Goal: Find specific page/section: Find specific page/section

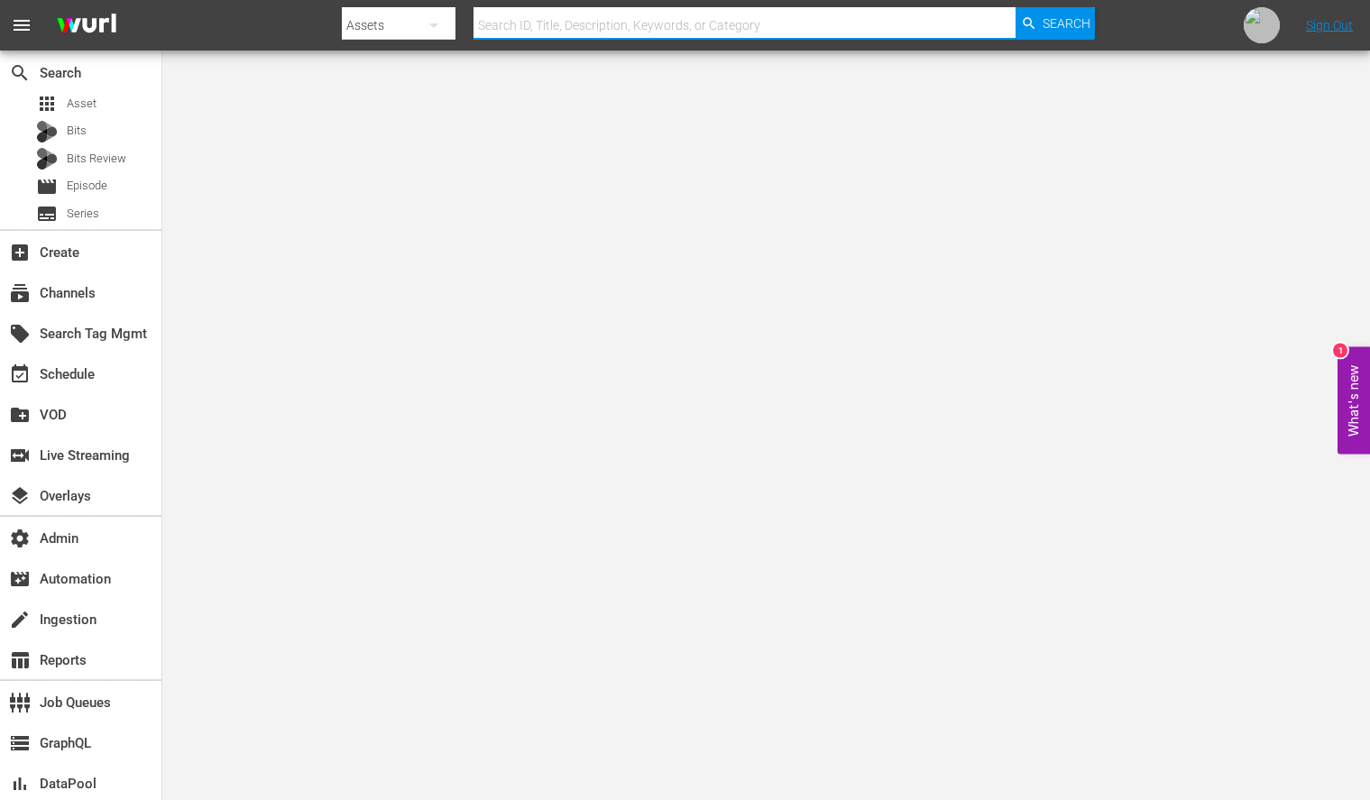
click at [710, 26] on input "text" at bounding box center [745, 25] width 542 height 43
paste input "all3media_great_british_menu_1"
type input "all3media_great_british_menu_1"
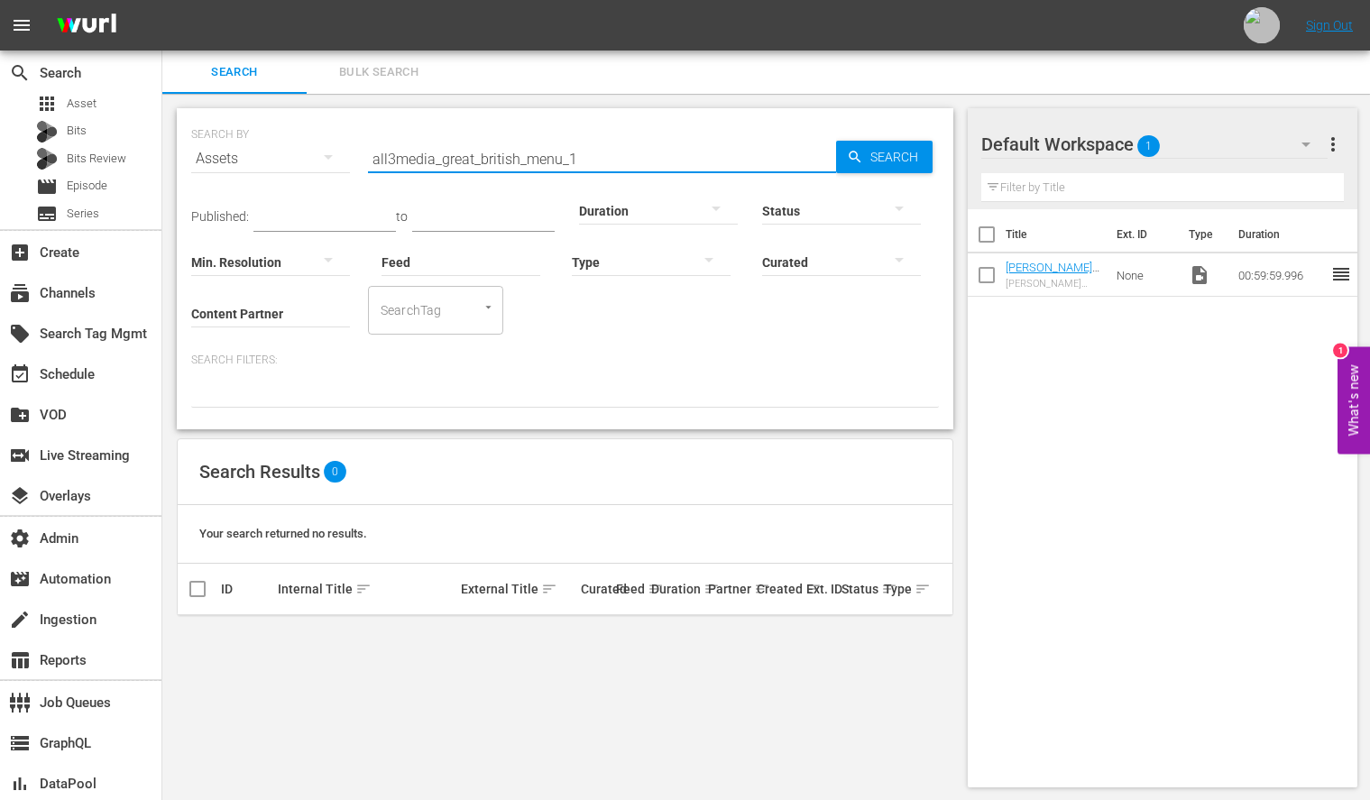
click at [605, 150] on input "all3media_great_british_menu_1" at bounding box center [602, 158] width 468 height 43
click at [91, 285] on div "subscriptions Channels" at bounding box center [50, 290] width 101 height 16
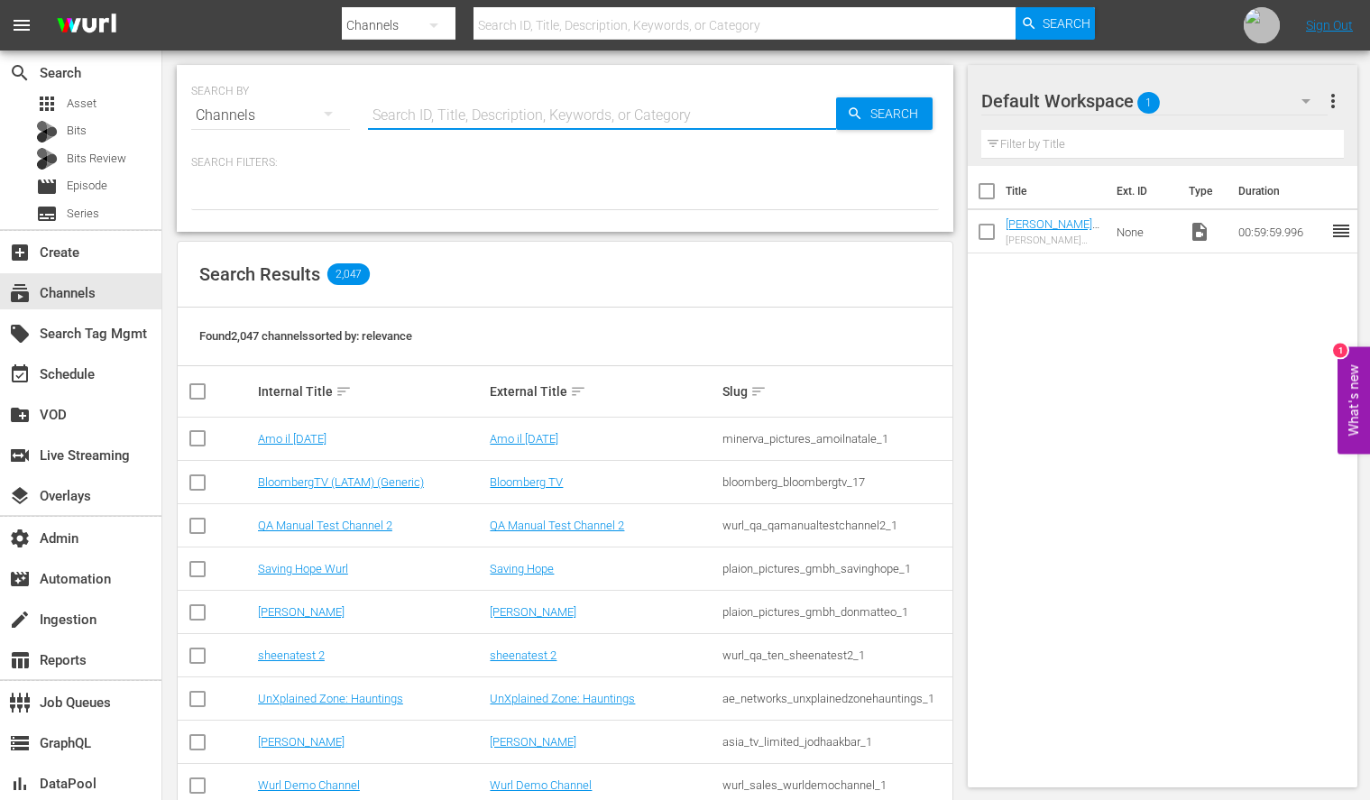
click at [506, 126] on input "text" at bounding box center [602, 115] width 468 height 43
paste input "all3media_great_british_menu_1"
type input "all3media_great_british_menu_1"
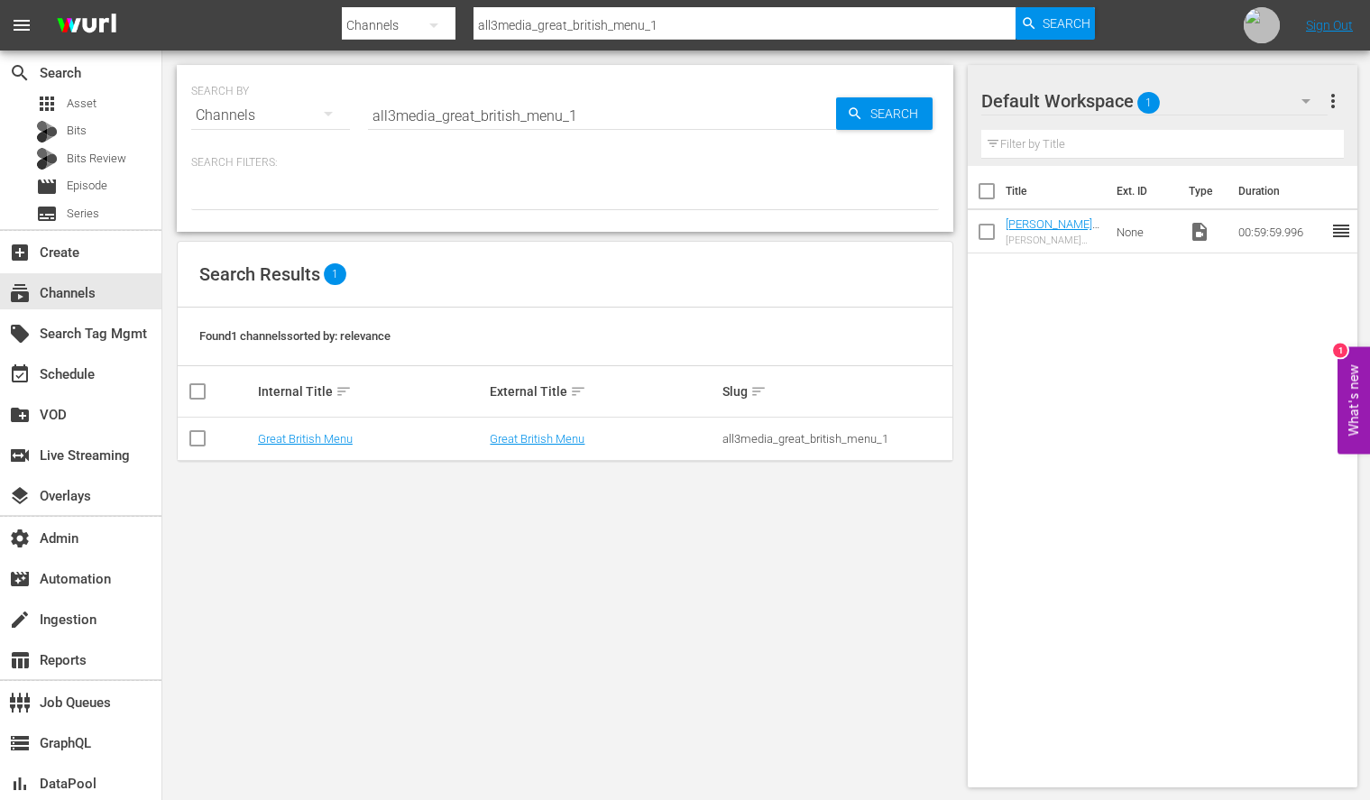
click at [322, 446] on td "Great British Menu" at bounding box center [371, 439] width 233 height 43
click at [324, 440] on link "Great British Menu" at bounding box center [305, 439] width 95 height 14
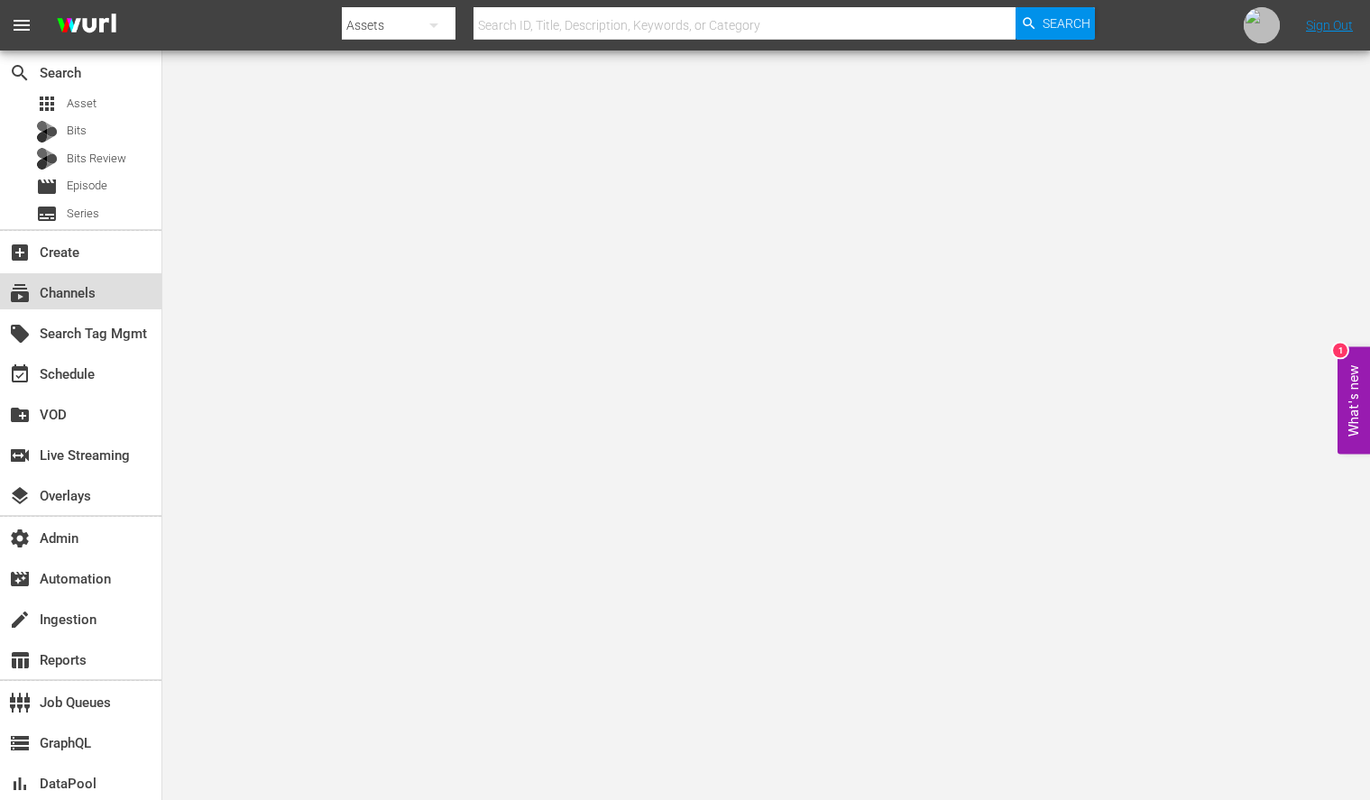
click at [121, 290] on div "subscriptions Channels" at bounding box center [80, 291] width 161 height 36
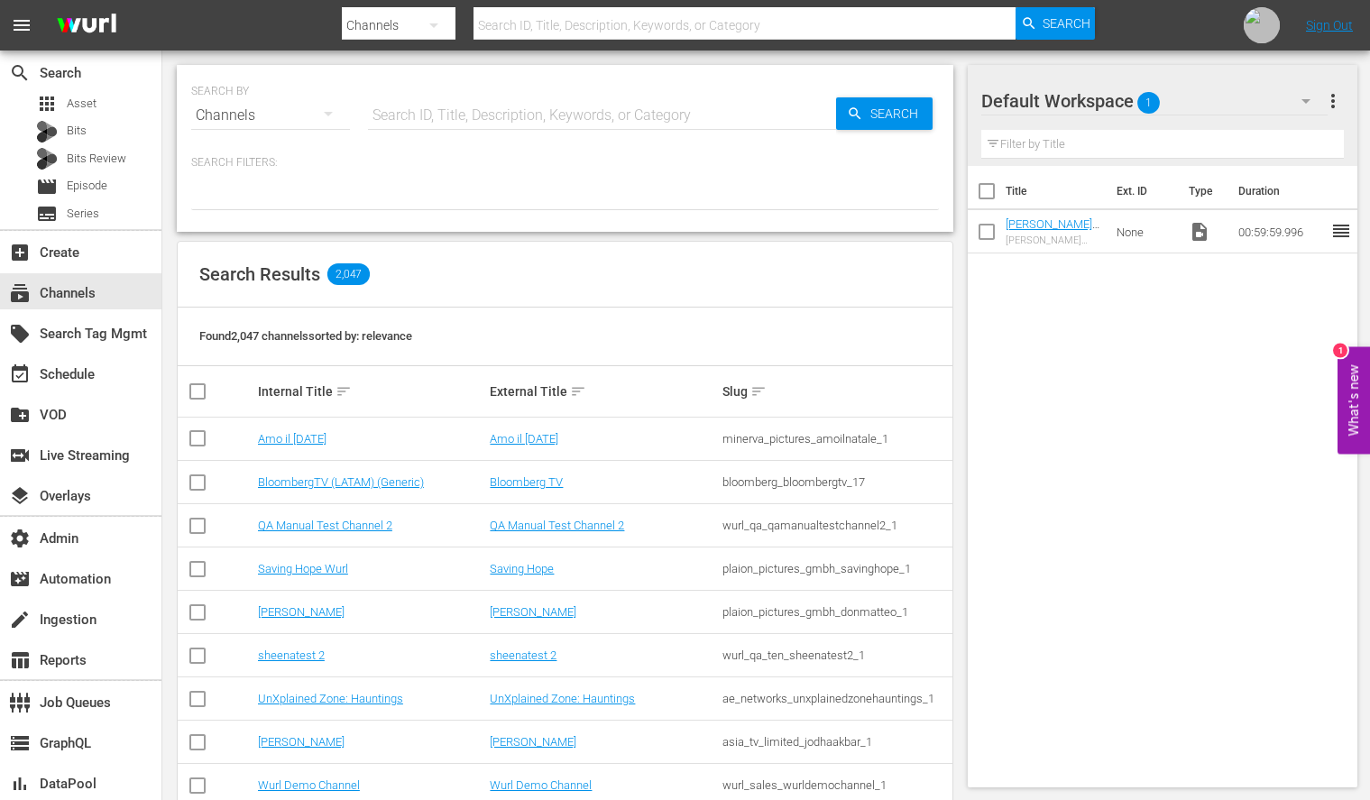
click at [646, 22] on input "text" at bounding box center [745, 25] width 542 height 43
paste input "all3media_great_british_menu_1"
type input "all3media_great_british_menu_1"
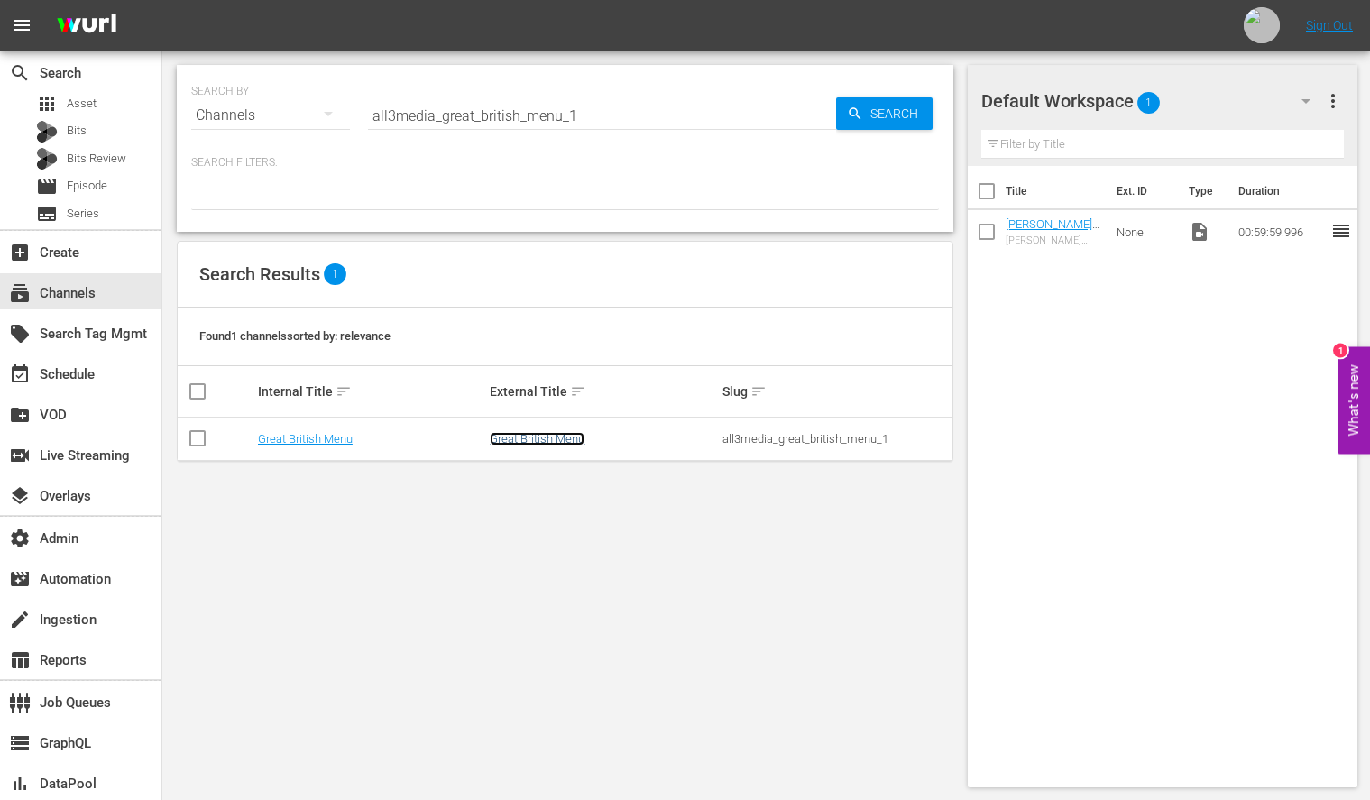
click at [531, 444] on link "Great British Menu" at bounding box center [537, 439] width 95 height 14
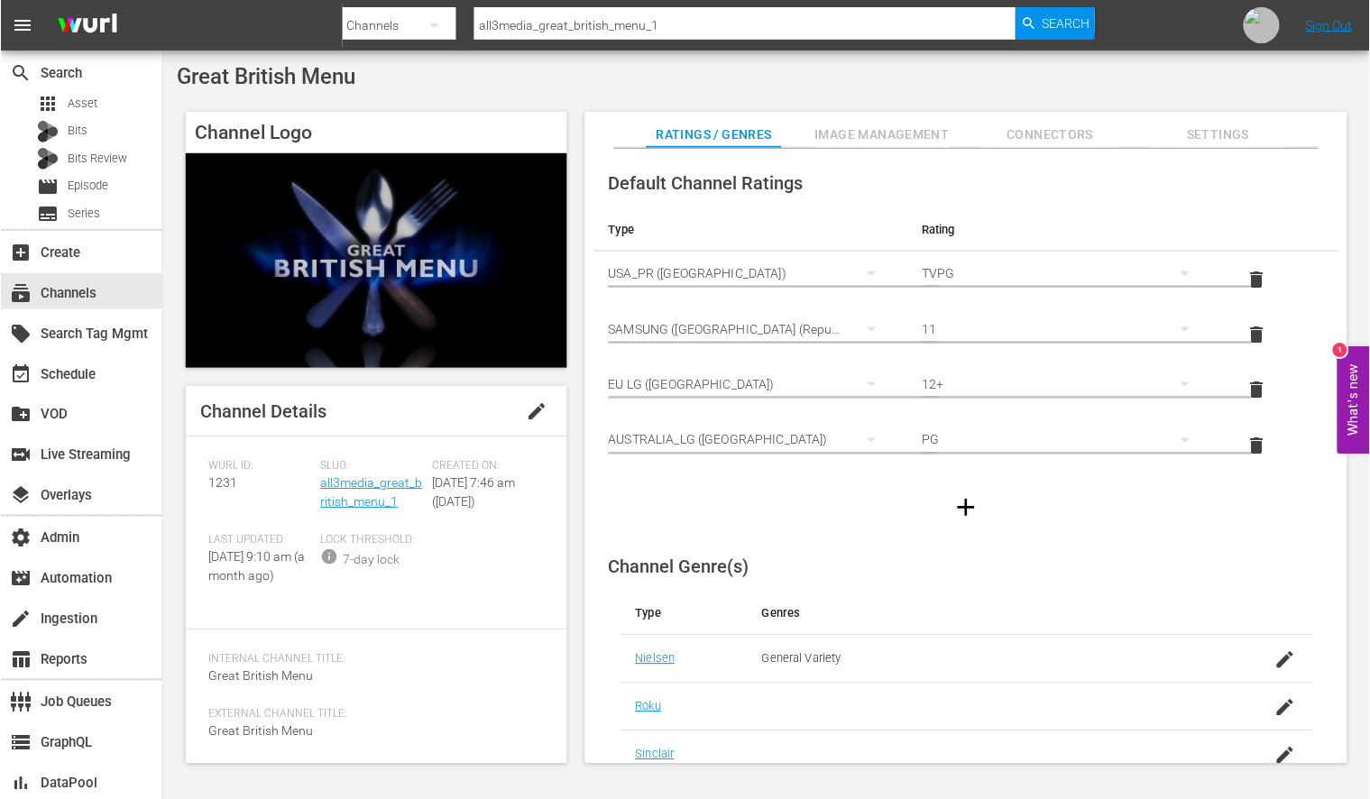
scroll to position [44, 0]
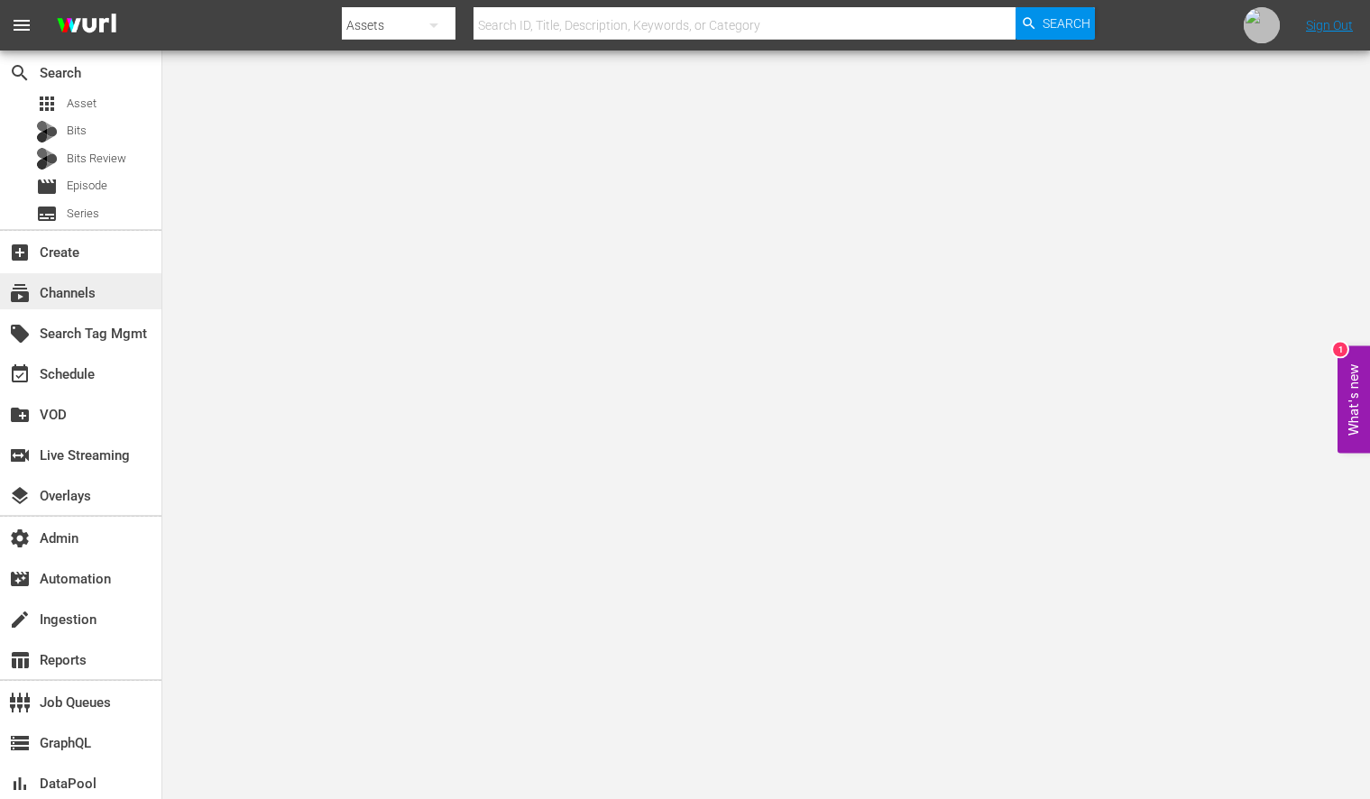
click at [81, 299] on div "subscriptions Channels" at bounding box center [50, 290] width 101 height 16
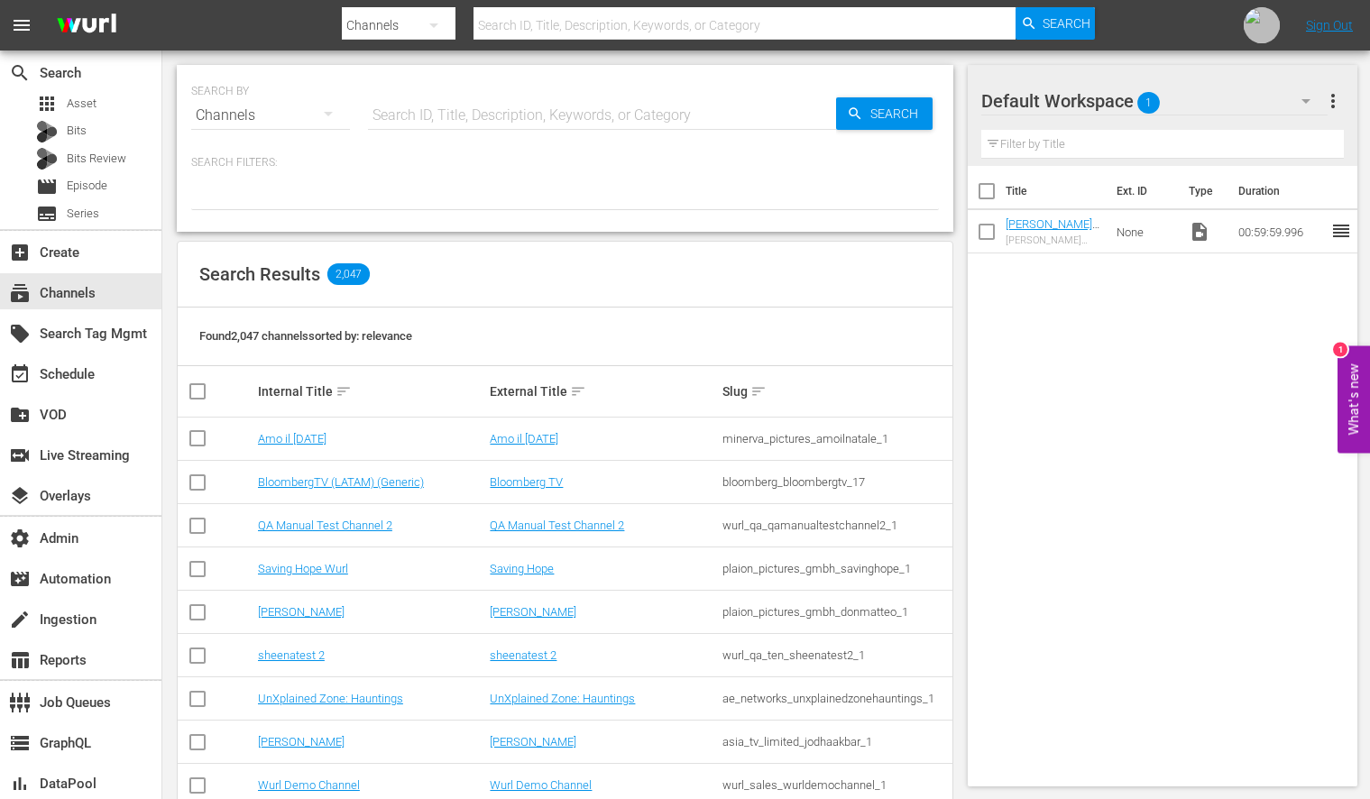
click at [639, 35] on input "text" at bounding box center [745, 25] width 542 height 43
paste input "all3media_homes_under_the_hammer_1"
type input "all3media_homes_under_the_hammer_1"
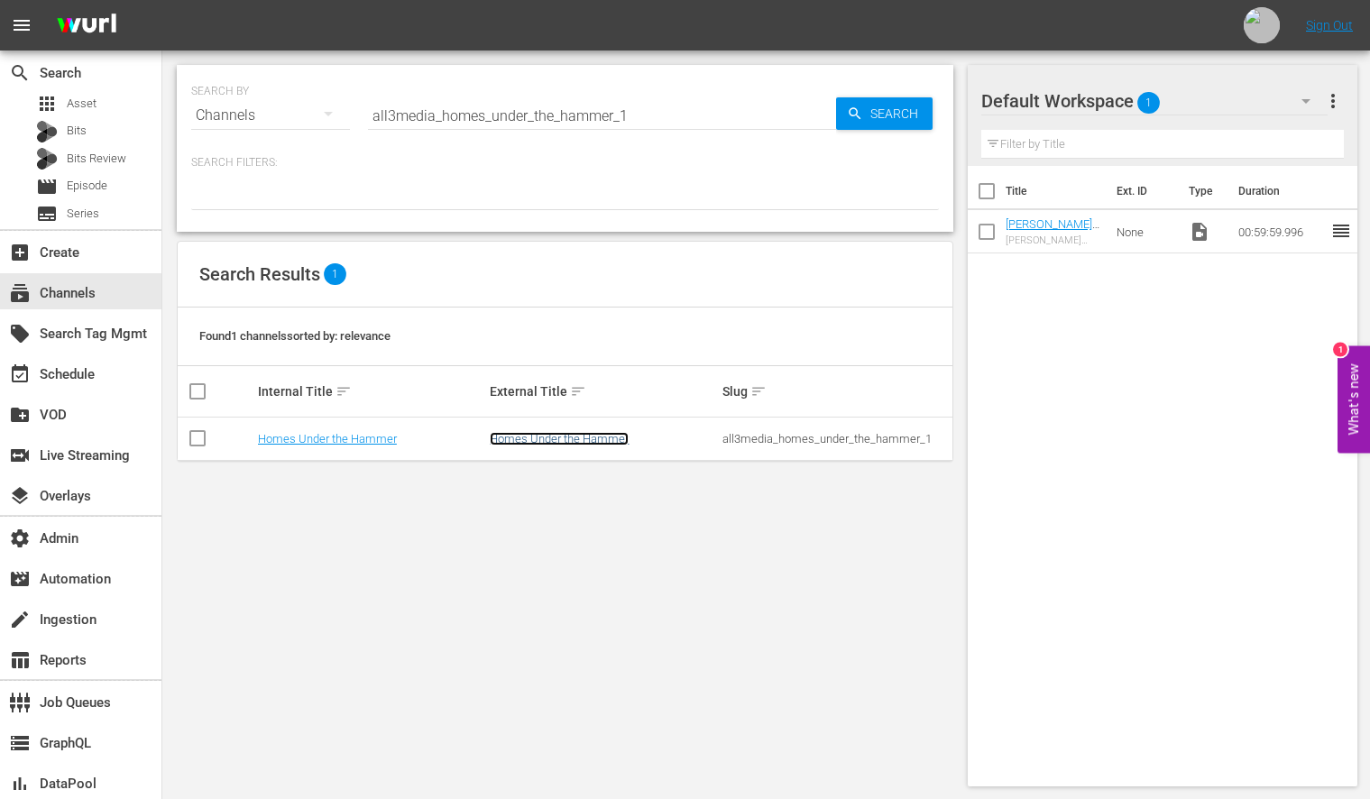
click at [548, 440] on link "Homes Under the Hammer" at bounding box center [559, 439] width 139 height 14
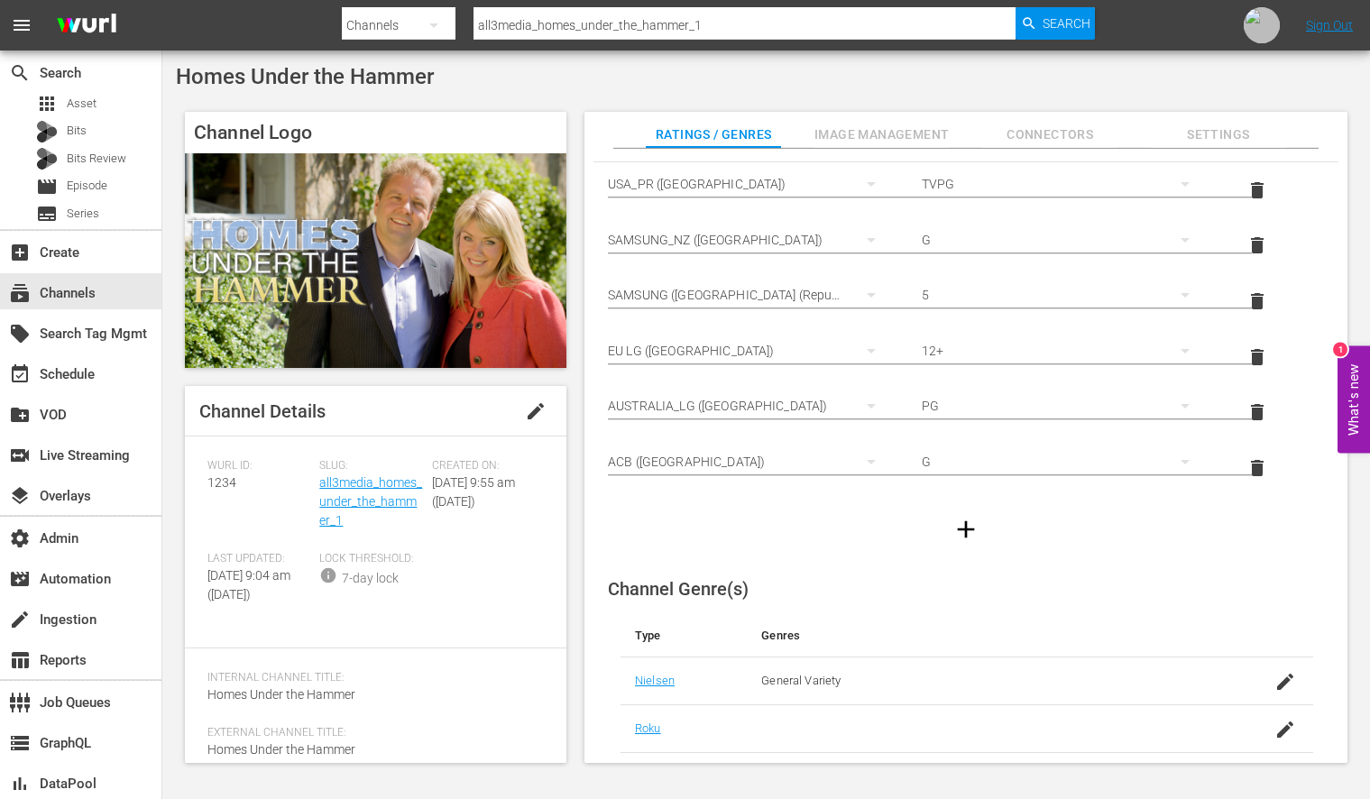
scroll to position [84, 0]
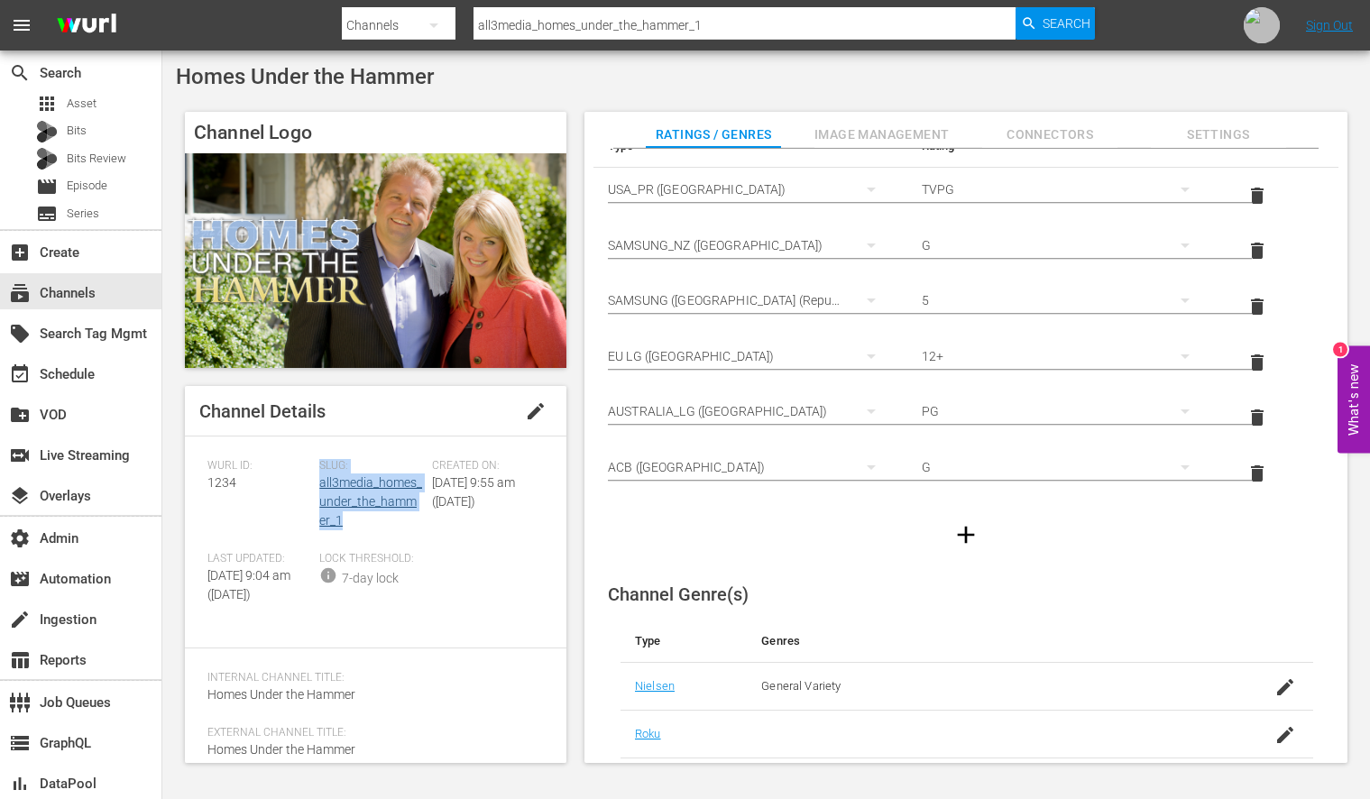
drag, startPoint x: 373, startPoint y: 520, endPoint x: 317, endPoint y: 487, distance: 65.1
click at [319, 487] on div "Slug: all3media_homes_under_the_hammer_1" at bounding box center [375, 505] width 112 height 93
copy div "Slug: all3media_homes_under_the_hammer_1"
click at [83, 290] on div "subscriptions Channels" at bounding box center [50, 290] width 101 height 16
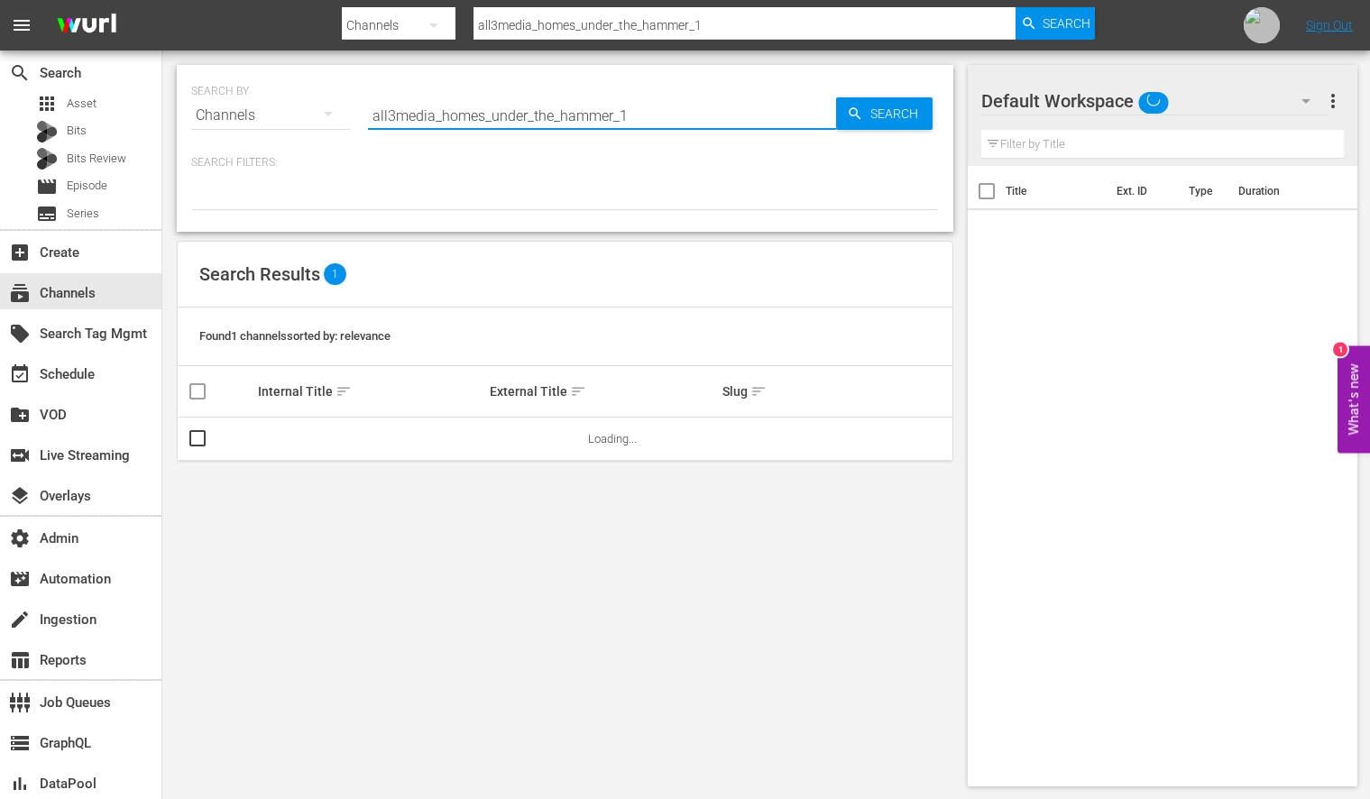
click at [520, 114] on input "all3media_homes_under_the_hammer_1" at bounding box center [602, 115] width 468 height 43
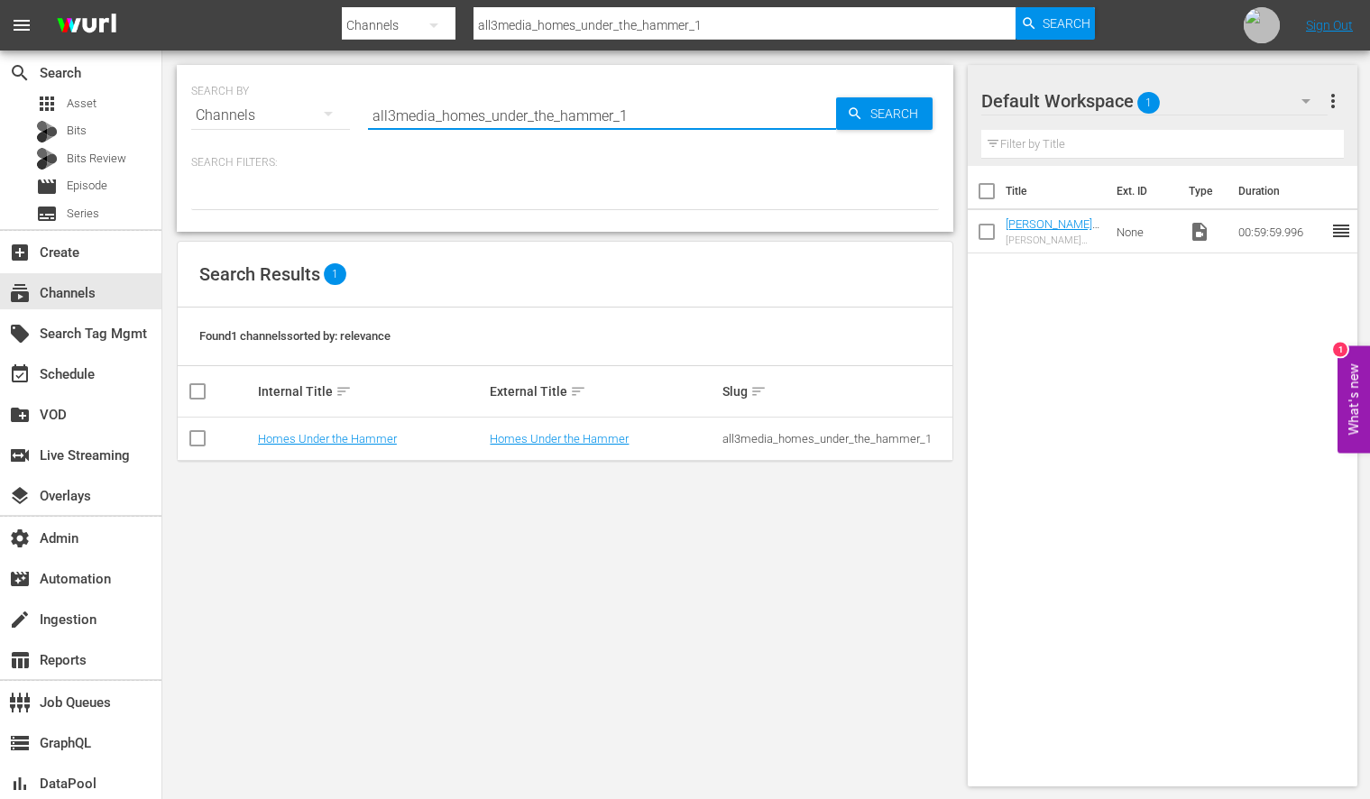
click at [520, 114] on input "all3media_homes_under_the_hammer_1" at bounding box center [602, 115] width 468 height 43
type input "great british"
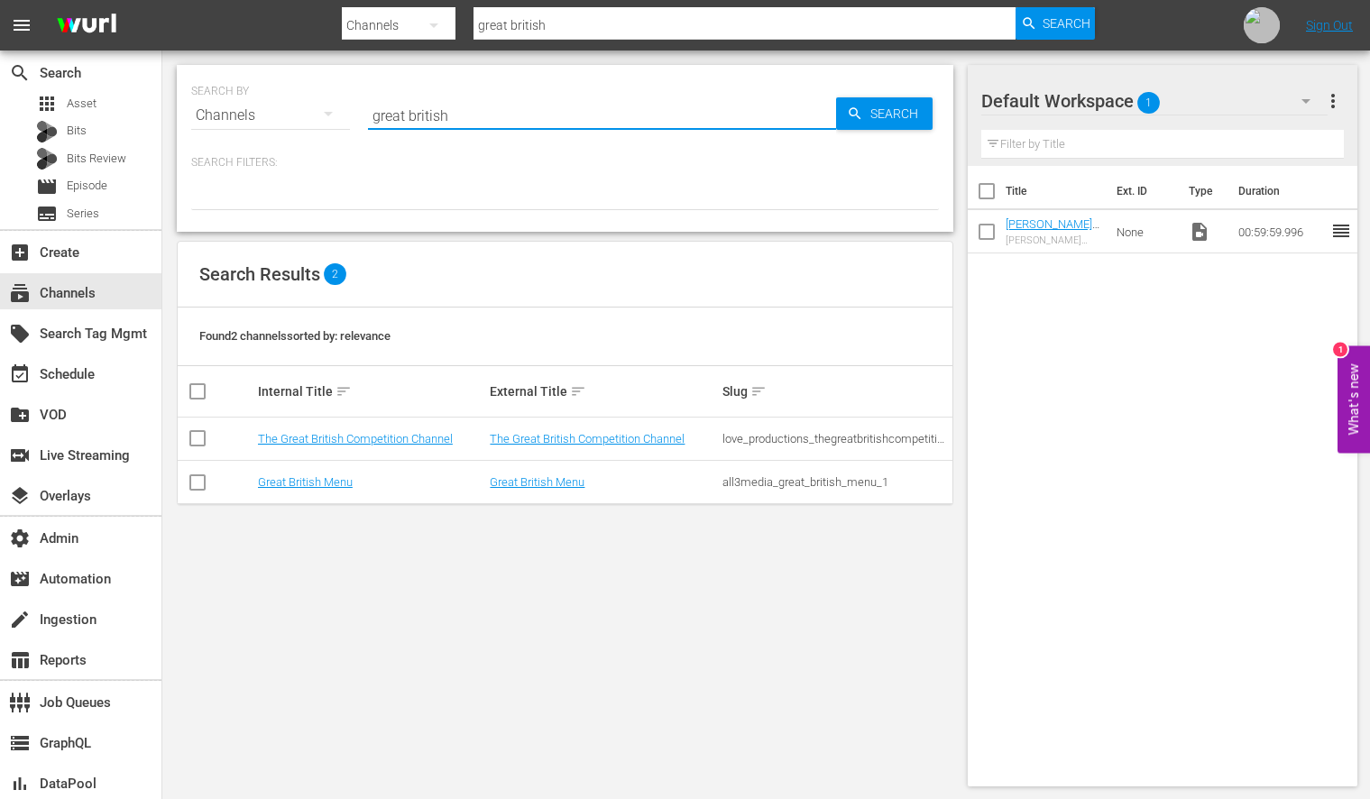
click at [848, 482] on div "all3media_great_british_menu_1" at bounding box center [836, 482] width 227 height 14
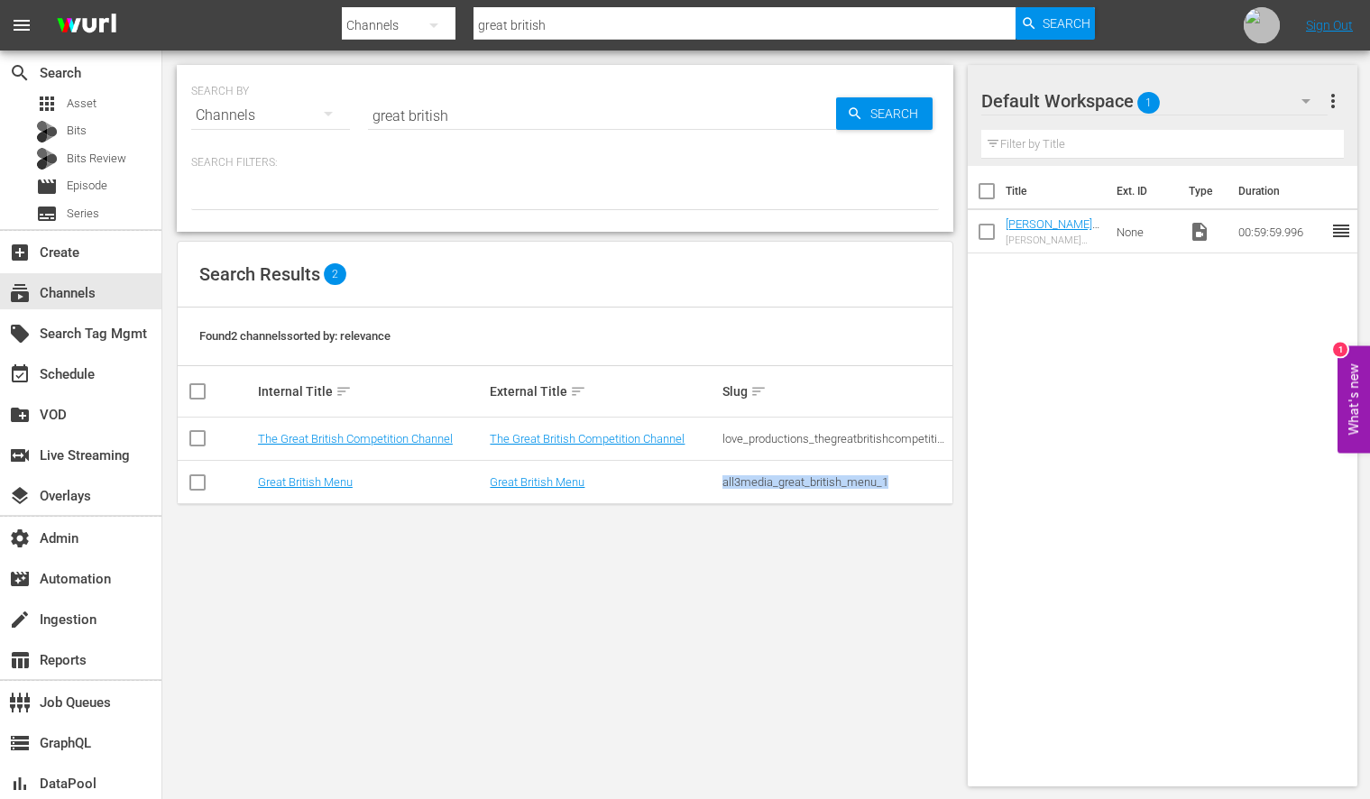
click at [848, 482] on div "all3media_great_british_menu_1" at bounding box center [836, 482] width 227 height 14
copy div "all3media_great_british_menu_1"
